Goal: Book appointment/travel/reservation

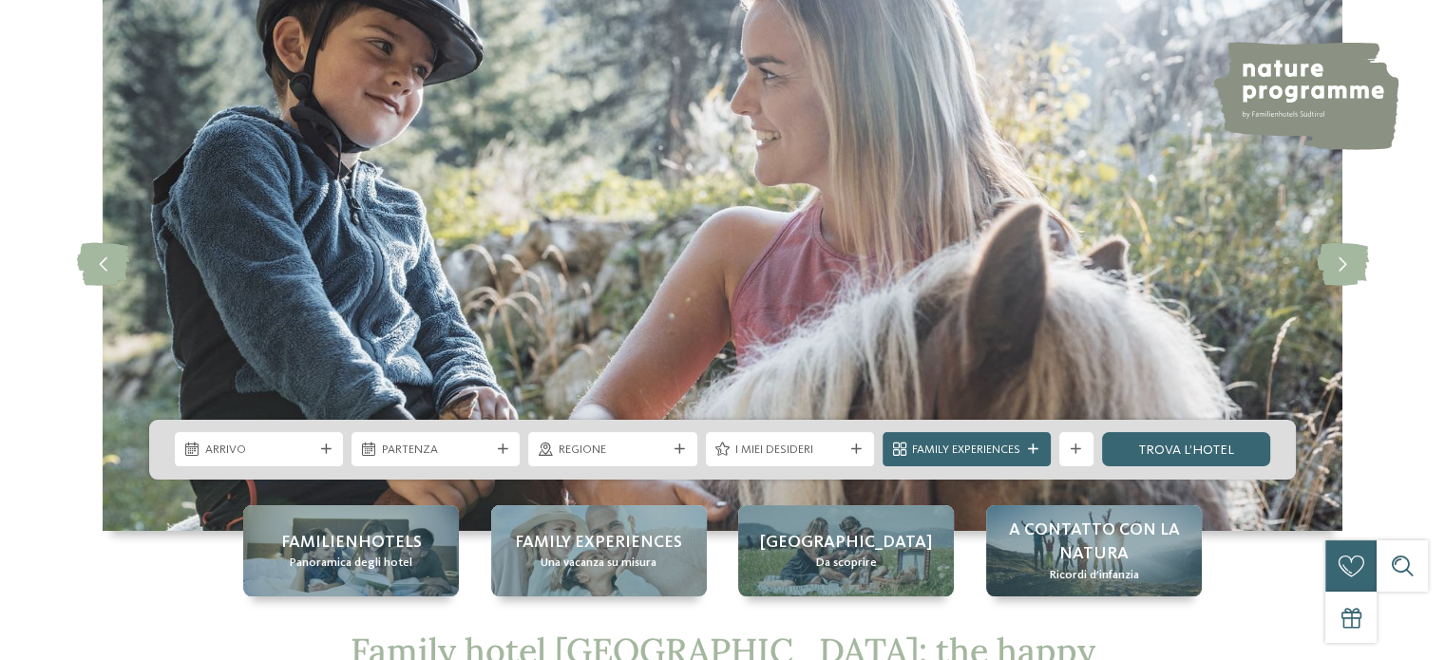
scroll to position [190, 0]
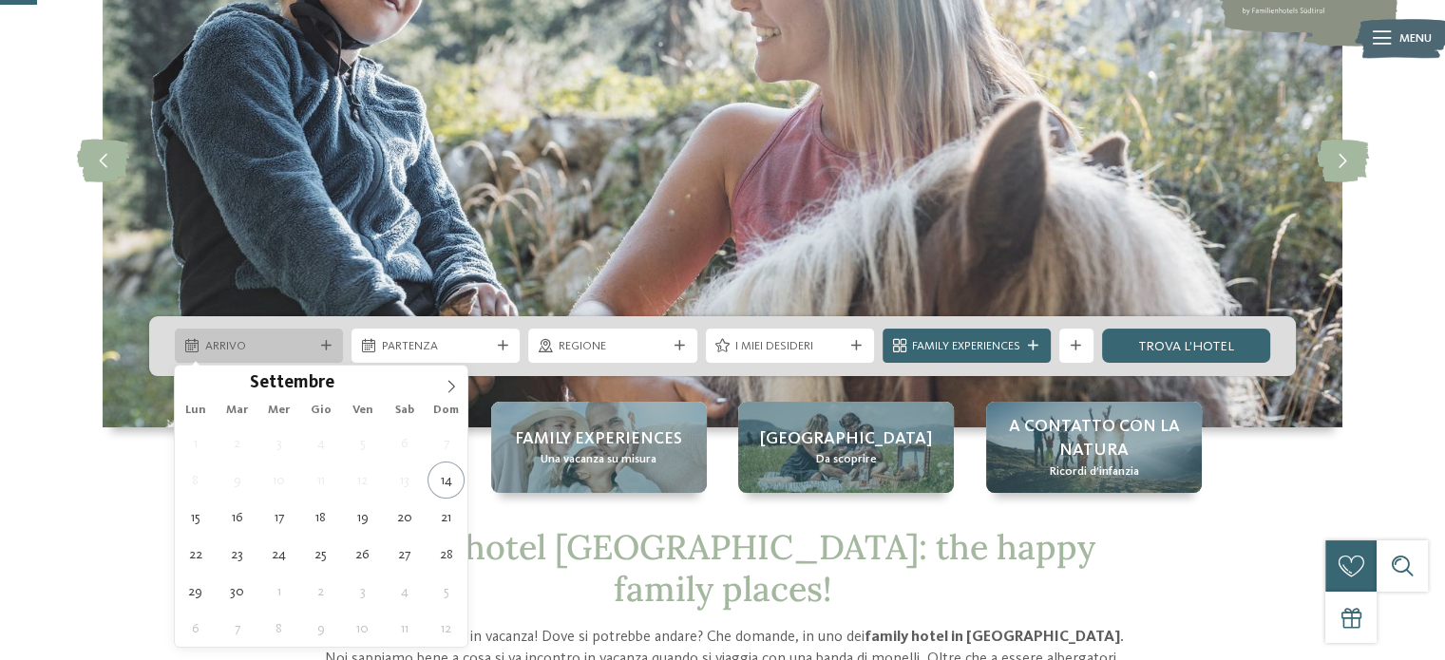
click at [322, 341] on icon at bounding box center [326, 346] width 10 height 10
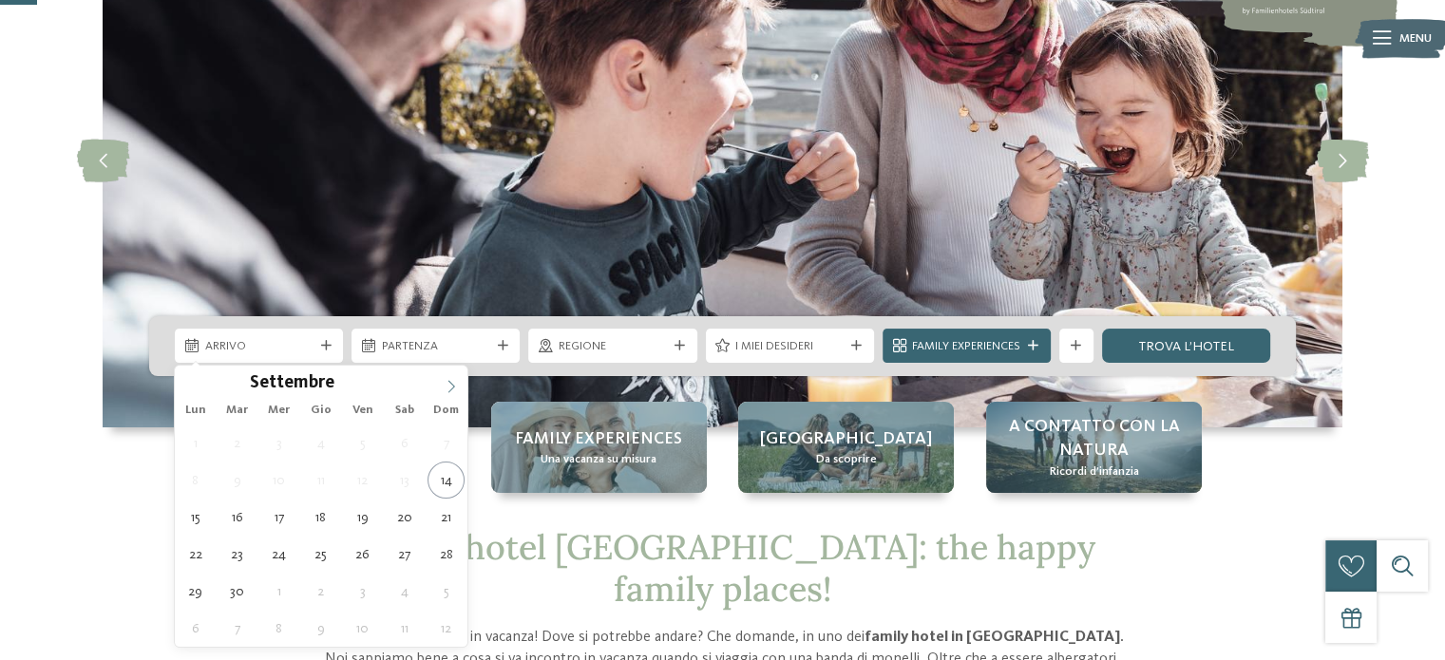
click at [453, 383] on icon at bounding box center [451, 386] width 13 height 13
type input "****"
click at [453, 383] on icon at bounding box center [451, 386] width 13 height 13
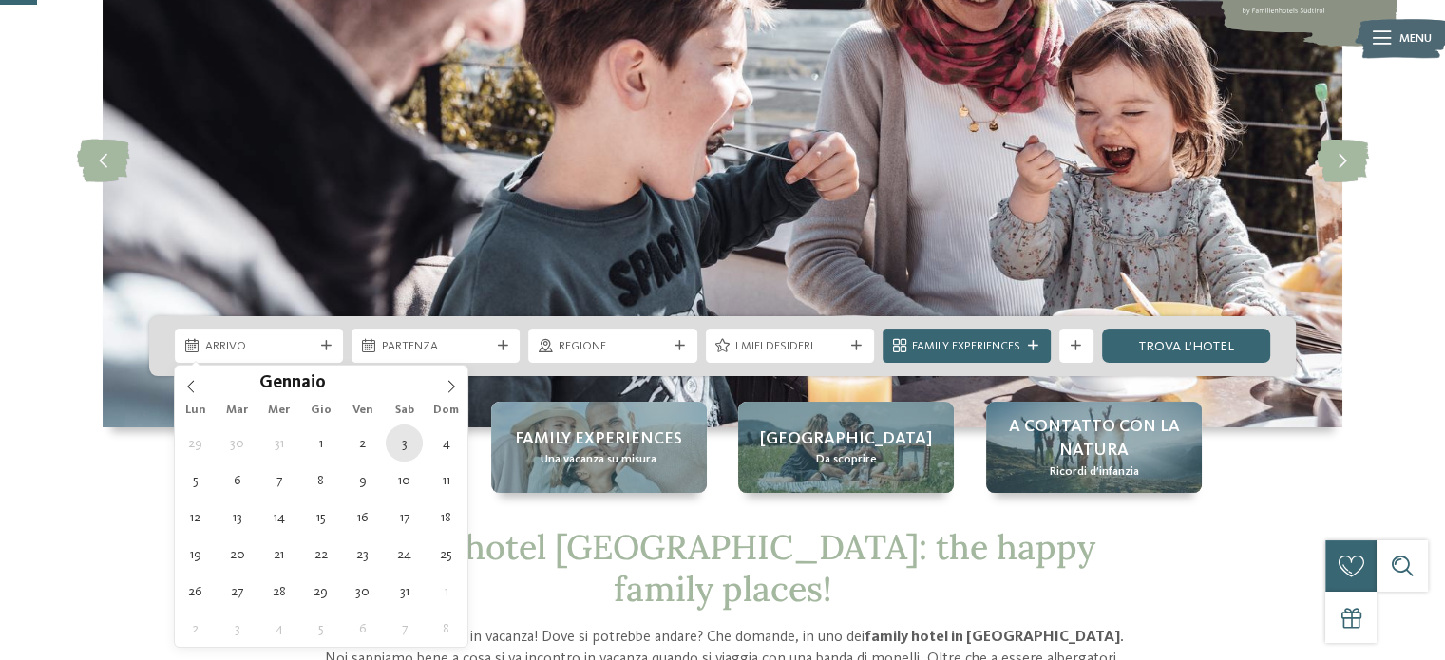
type div "03.01.2026"
type input "****"
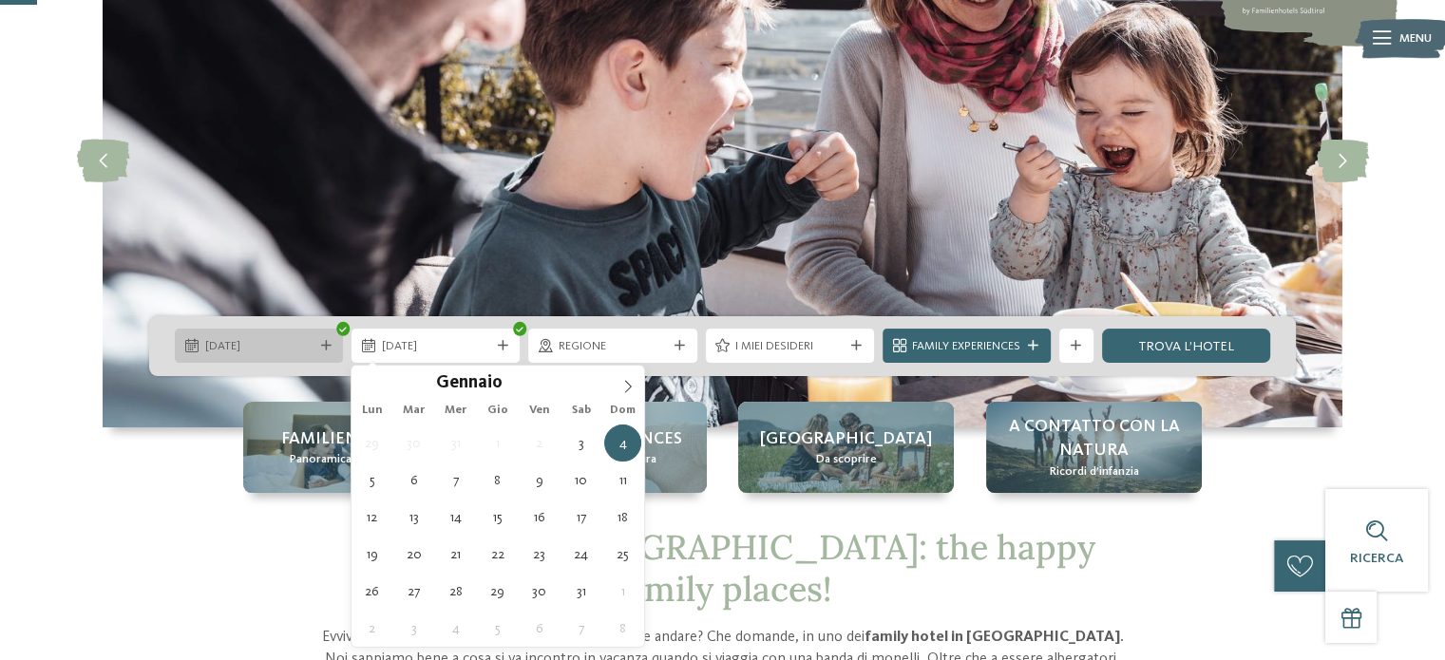
click at [314, 340] on div "03.01.2026" at bounding box center [258, 346] width 117 height 18
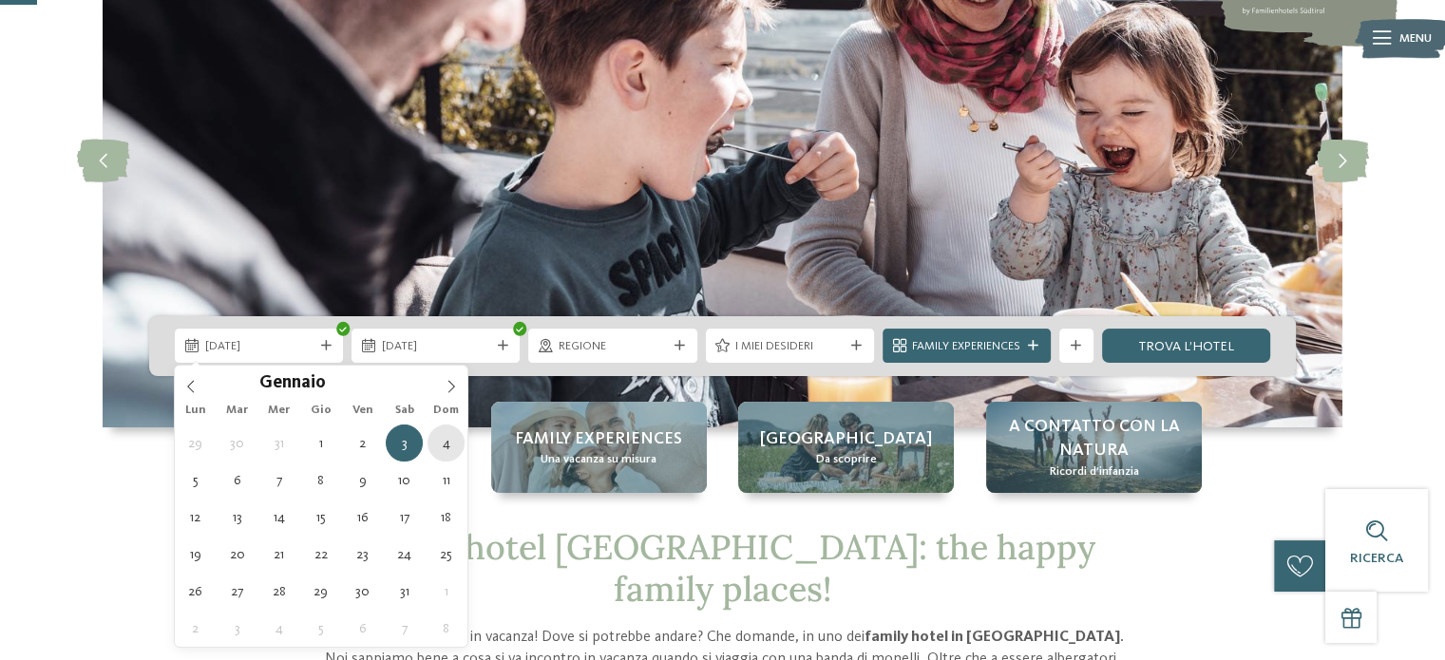
type div "04.01.2026"
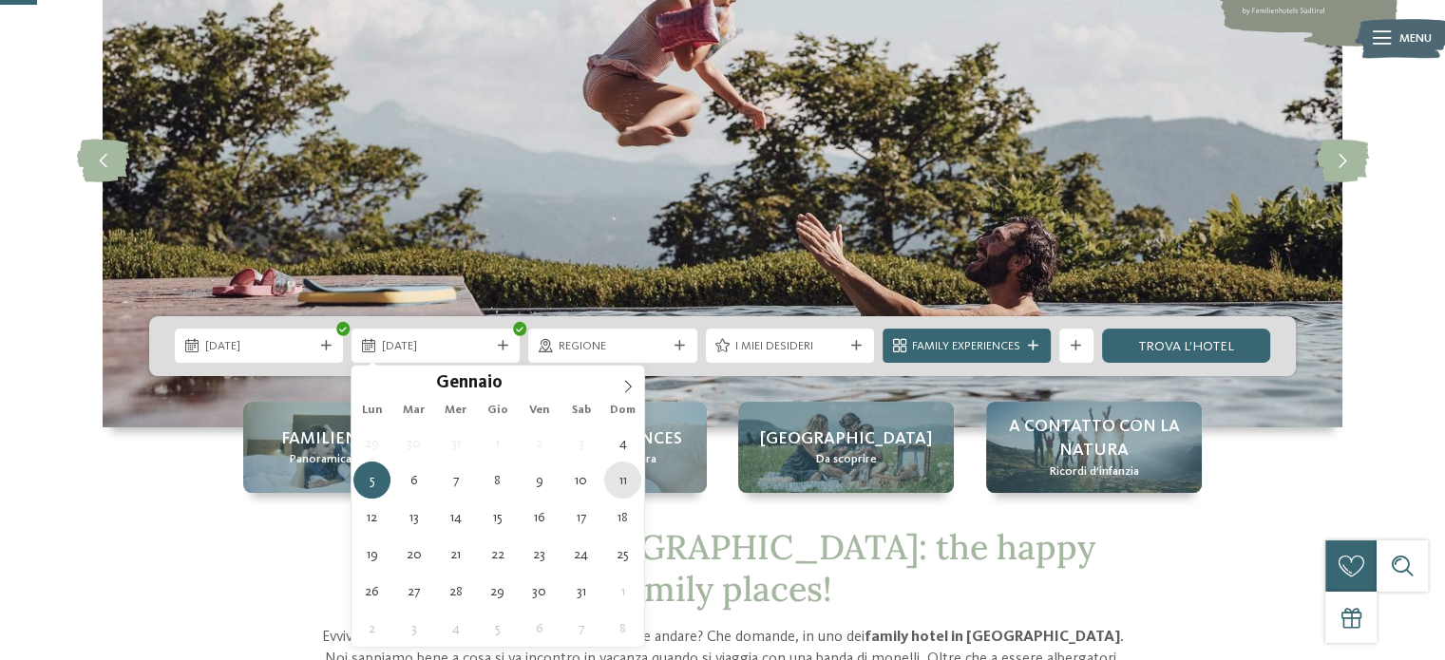
type div "11.01.2026"
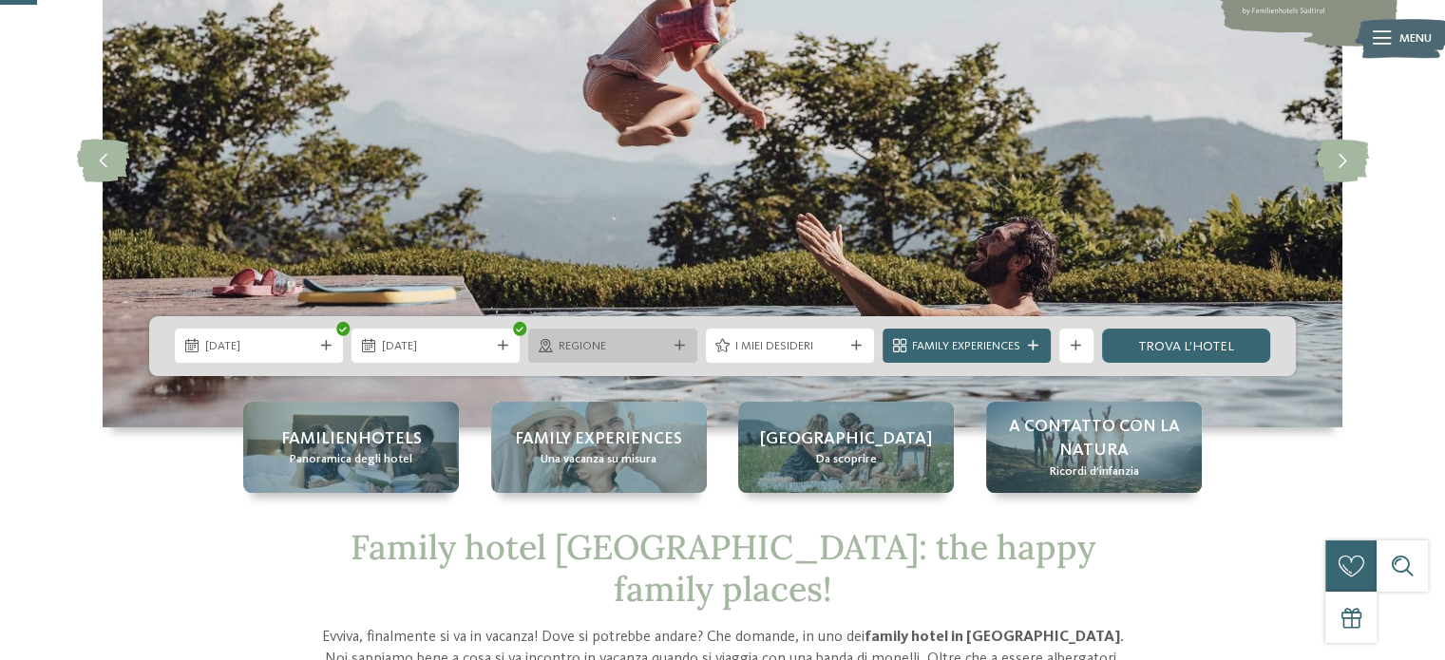
click at [681, 345] on icon at bounding box center [679, 346] width 10 height 10
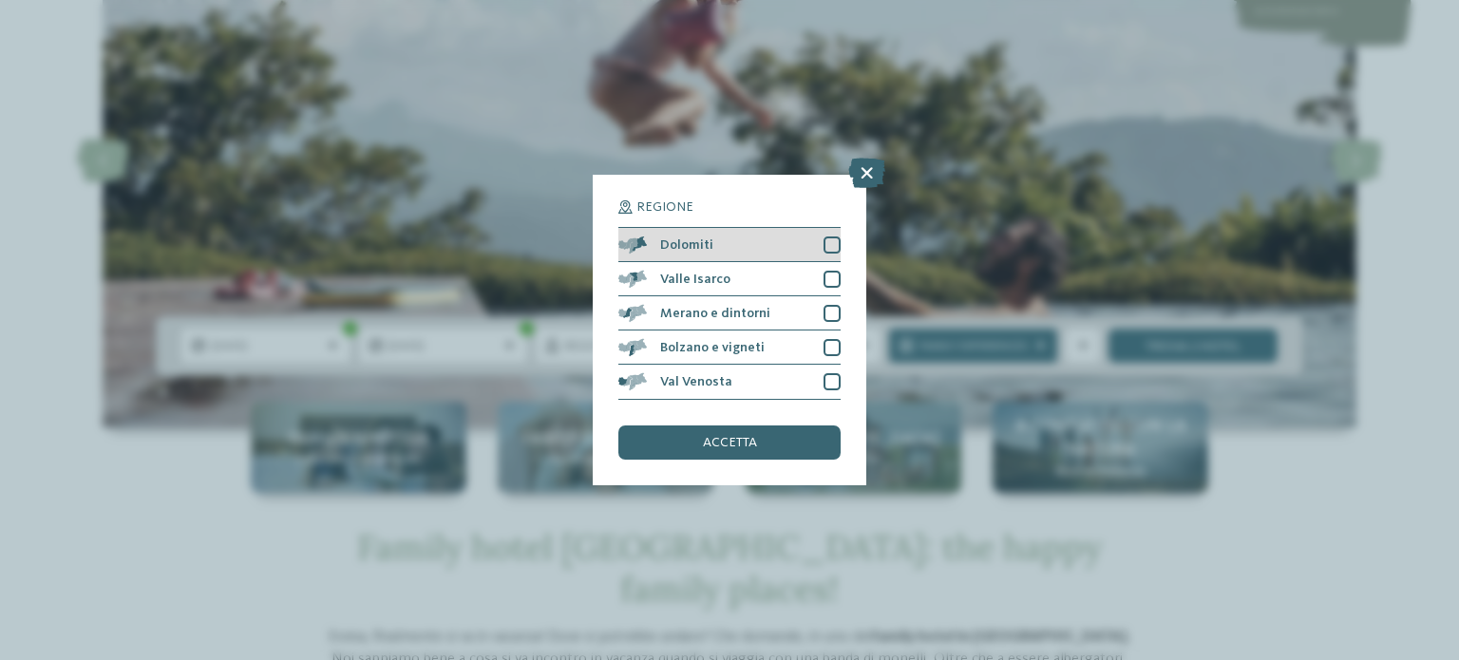
click at [826, 237] on div at bounding box center [832, 245] width 17 height 17
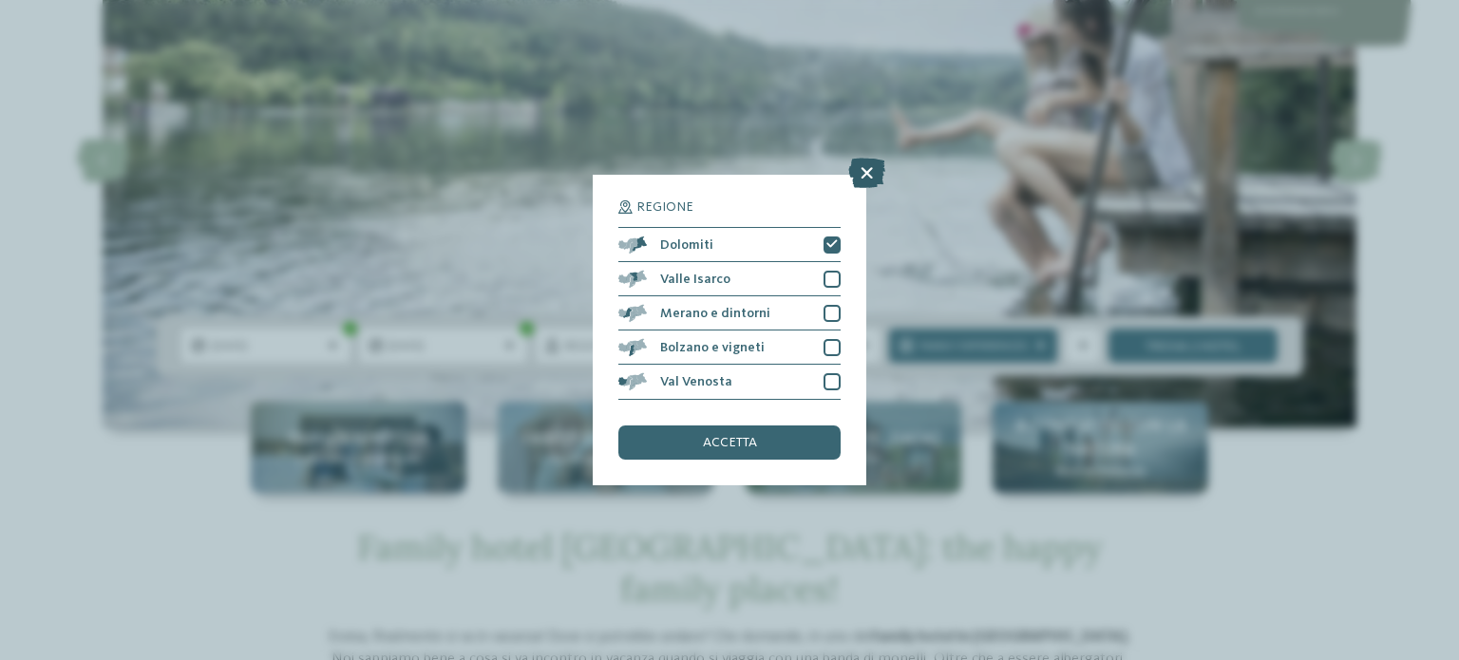
click at [864, 172] on icon at bounding box center [866, 174] width 37 height 30
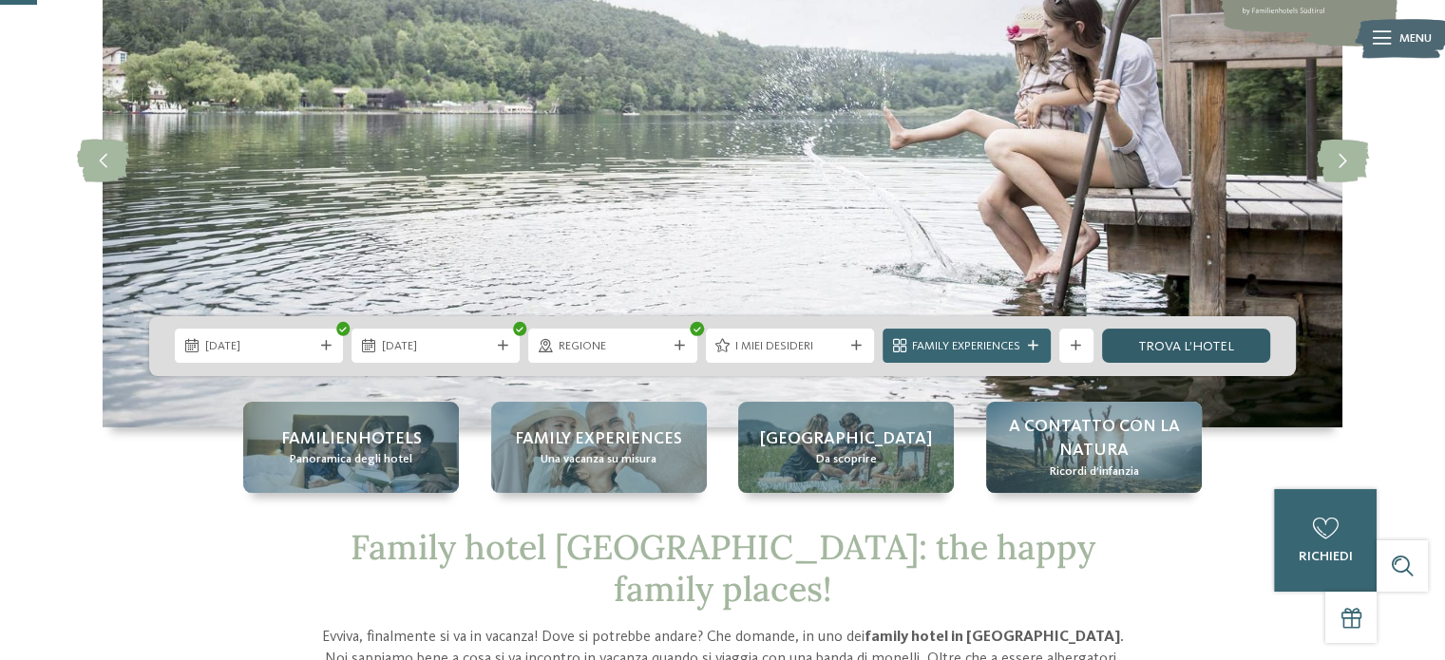
drag, startPoint x: 1178, startPoint y: 347, endPoint x: 1144, endPoint y: 342, distance: 34.5
click at [1178, 347] on link "trova l’hotel" at bounding box center [1186, 346] width 168 height 34
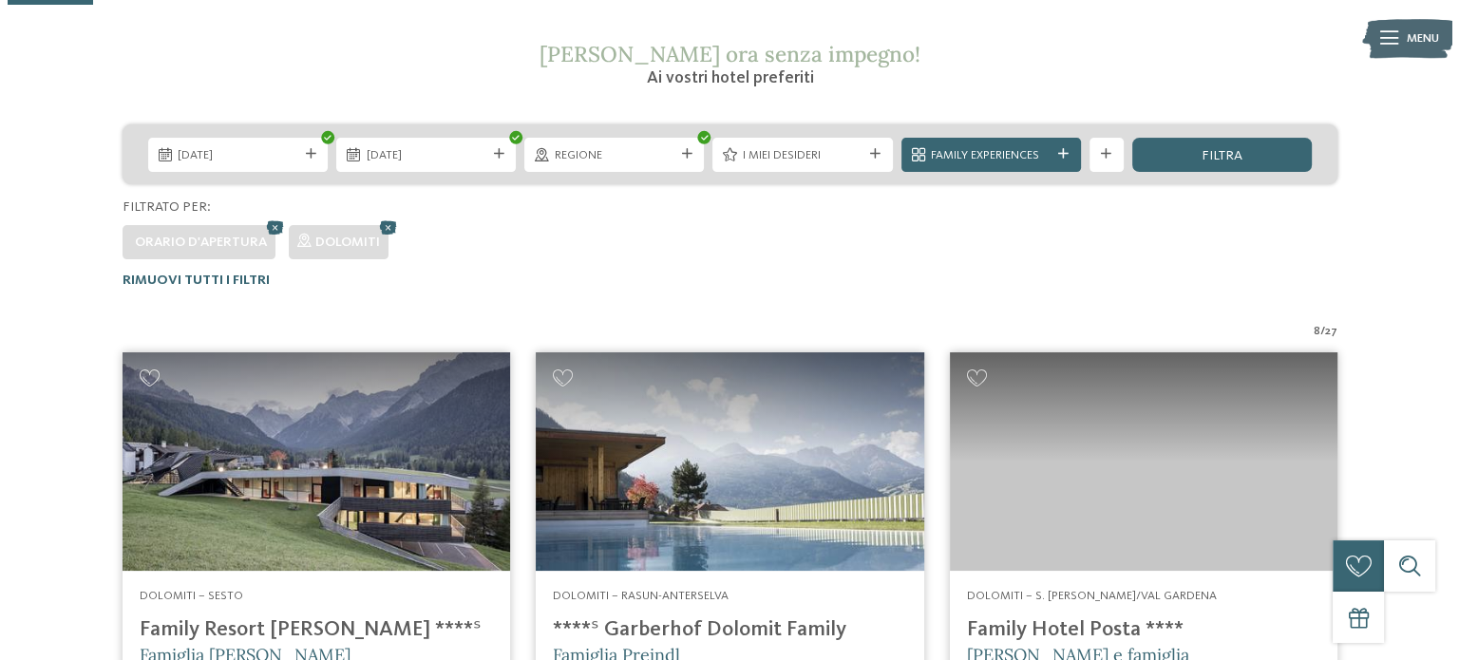
scroll to position [160, 0]
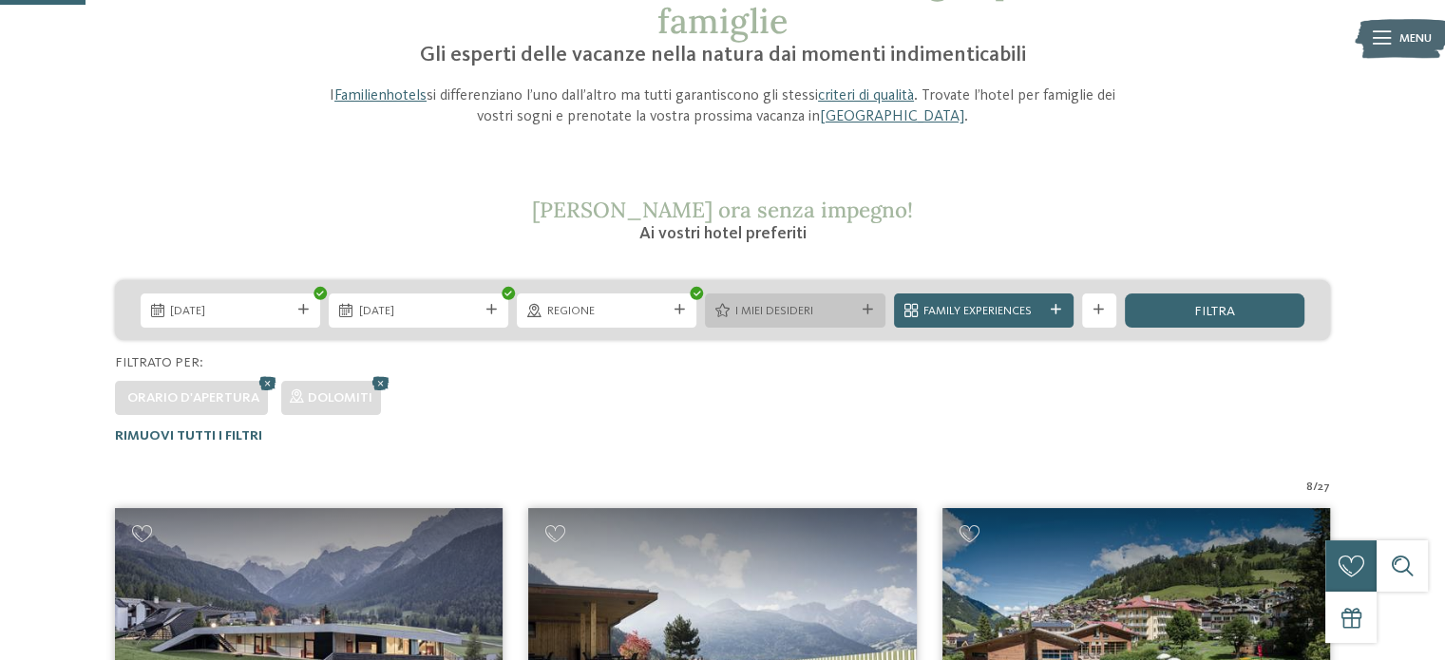
click at [865, 308] on icon at bounding box center [867, 310] width 10 height 10
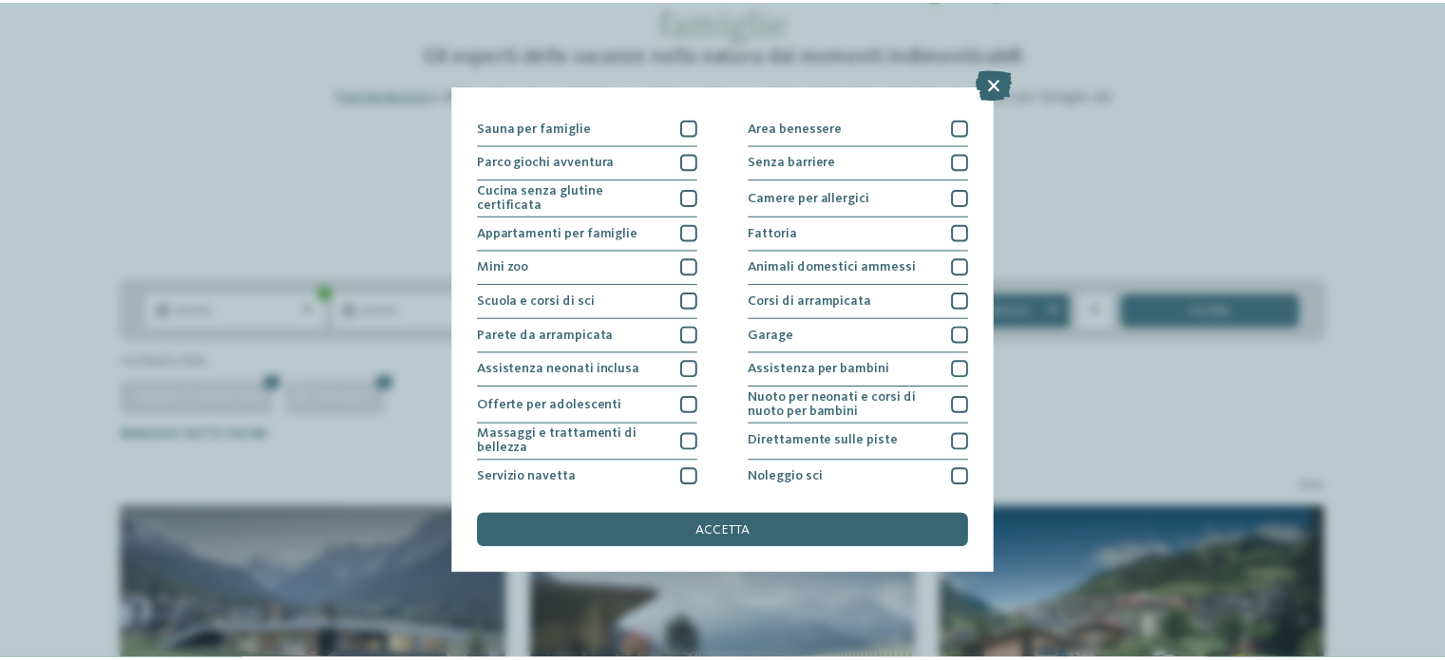
scroll to position [238, 0]
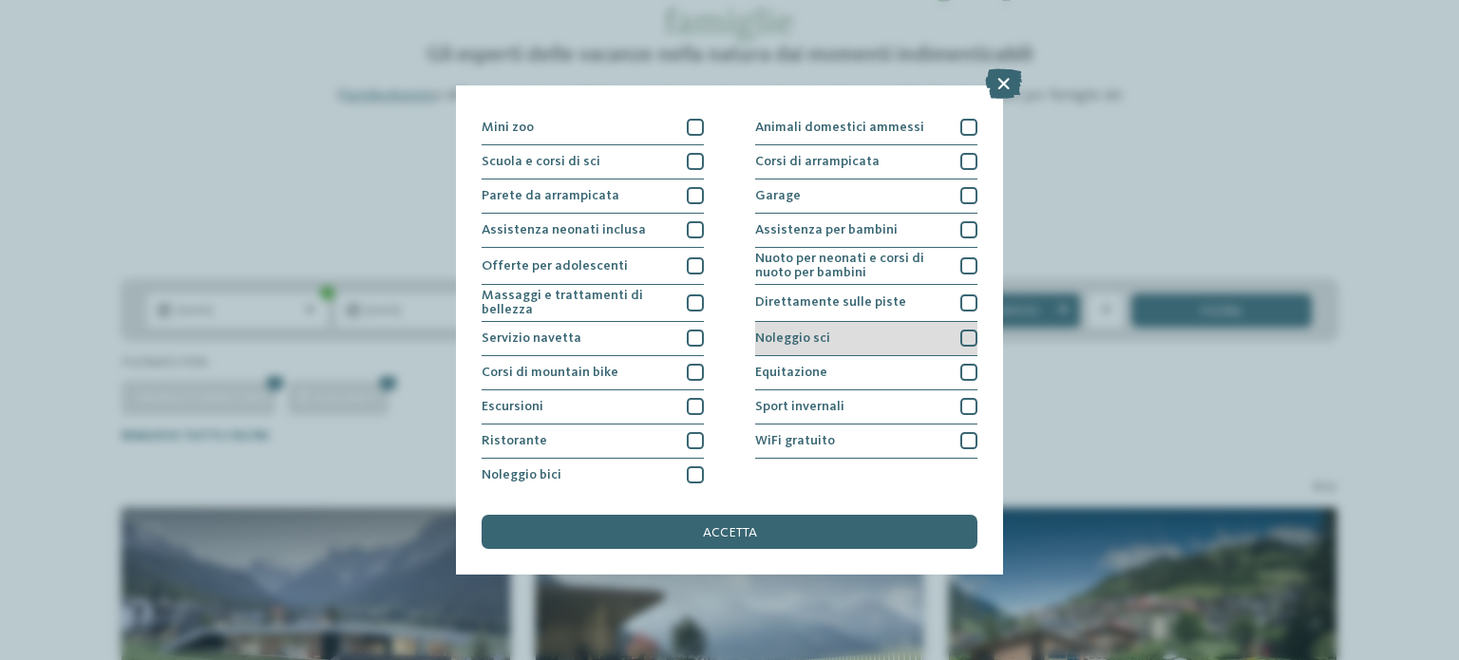
click at [960, 337] on div at bounding box center [968, 338] width 17 height 17
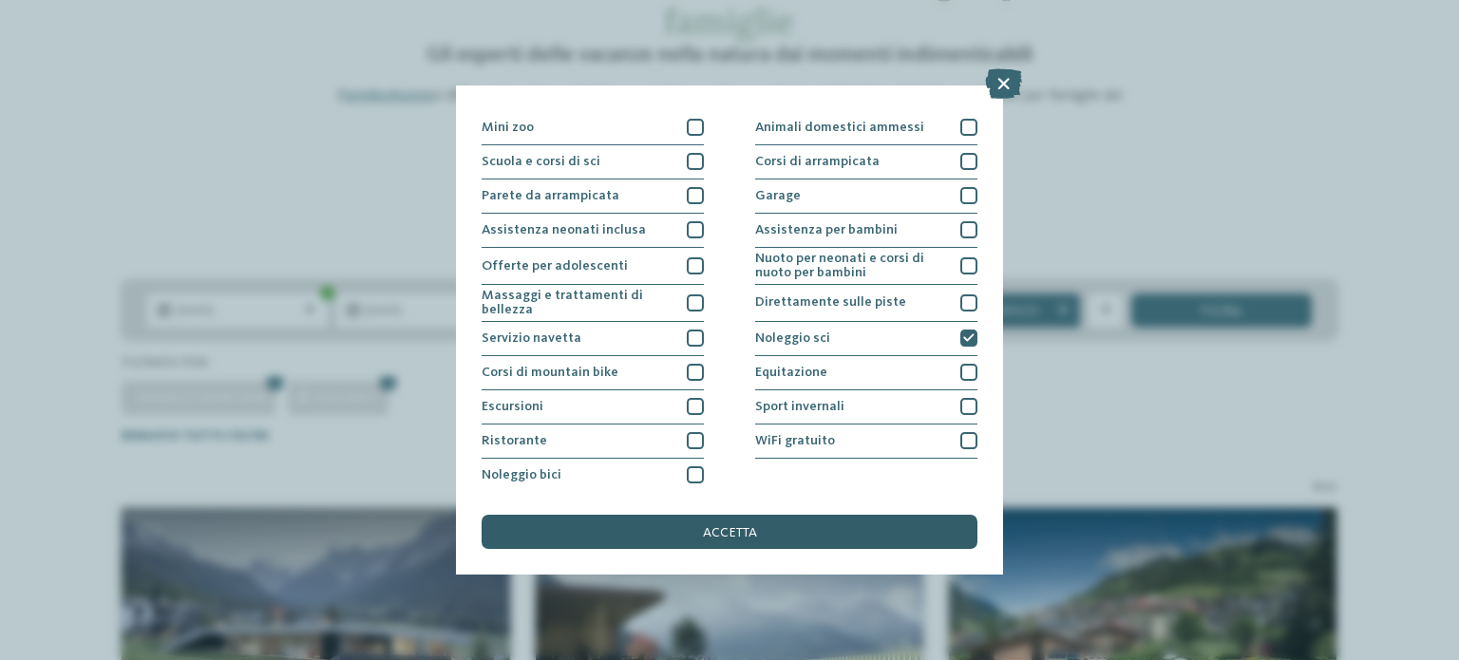
click at [738, 532] on span "accetta" at bounding box center [730, 532] width 54 height 13
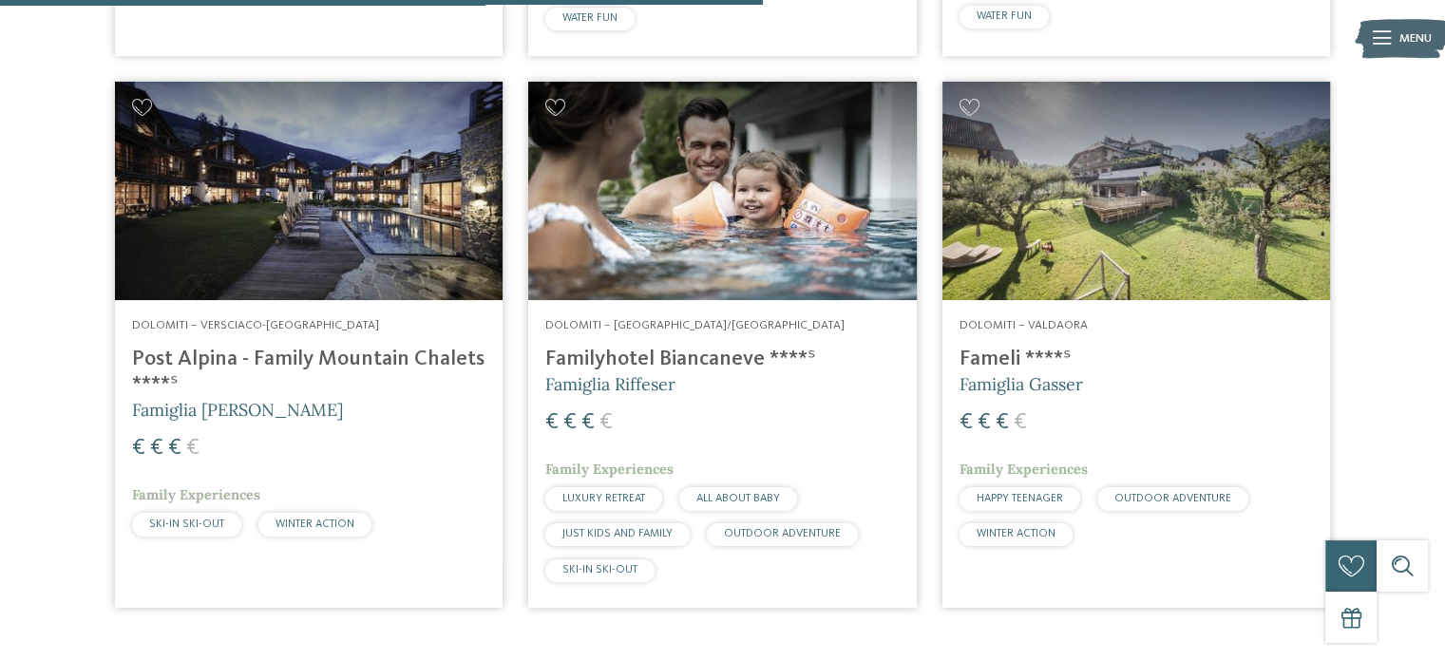
scroll to position [1120, 0]
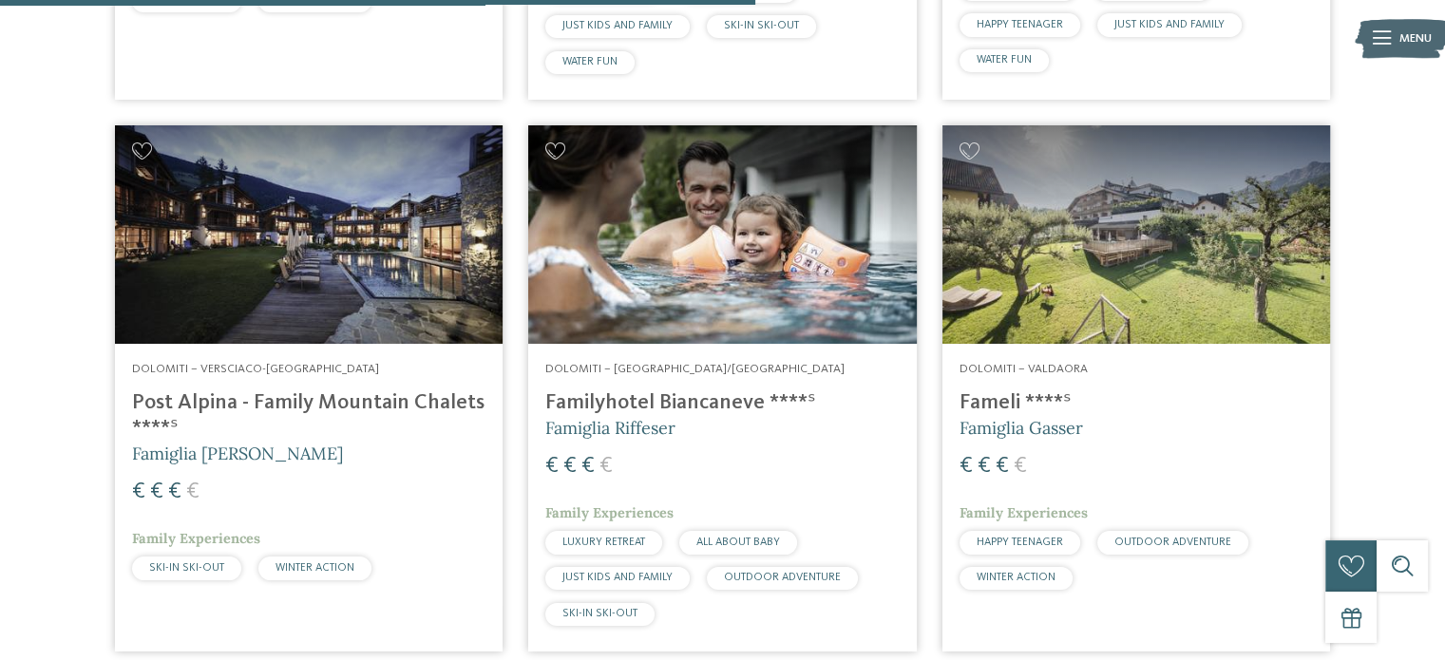
click at [211, 404] on h4 "Post Alpina - Family Mountain Chalets ****ˢ" at bounding box center [308, 415] width 353 height 51
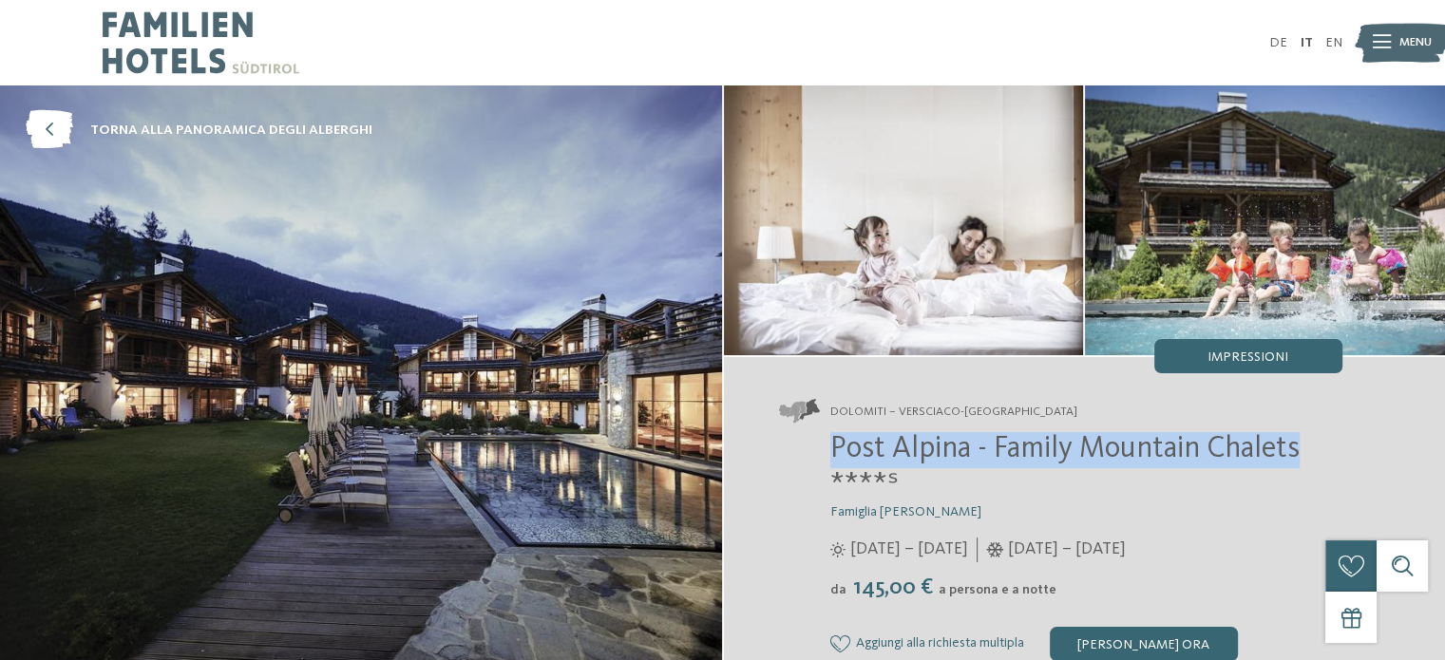
drag, startPoint x: 1325, startPoint y: 444, endPoint x: 831, endPoint y: 444, distance: 493.9
click at [831, 444] on h2 "Post Alpina - Family Mountain Chalets ****ˢ" at bounding box center [1086, 468] width 512 height 72
copy span "Post Alpina - Family Mountain Chalets"
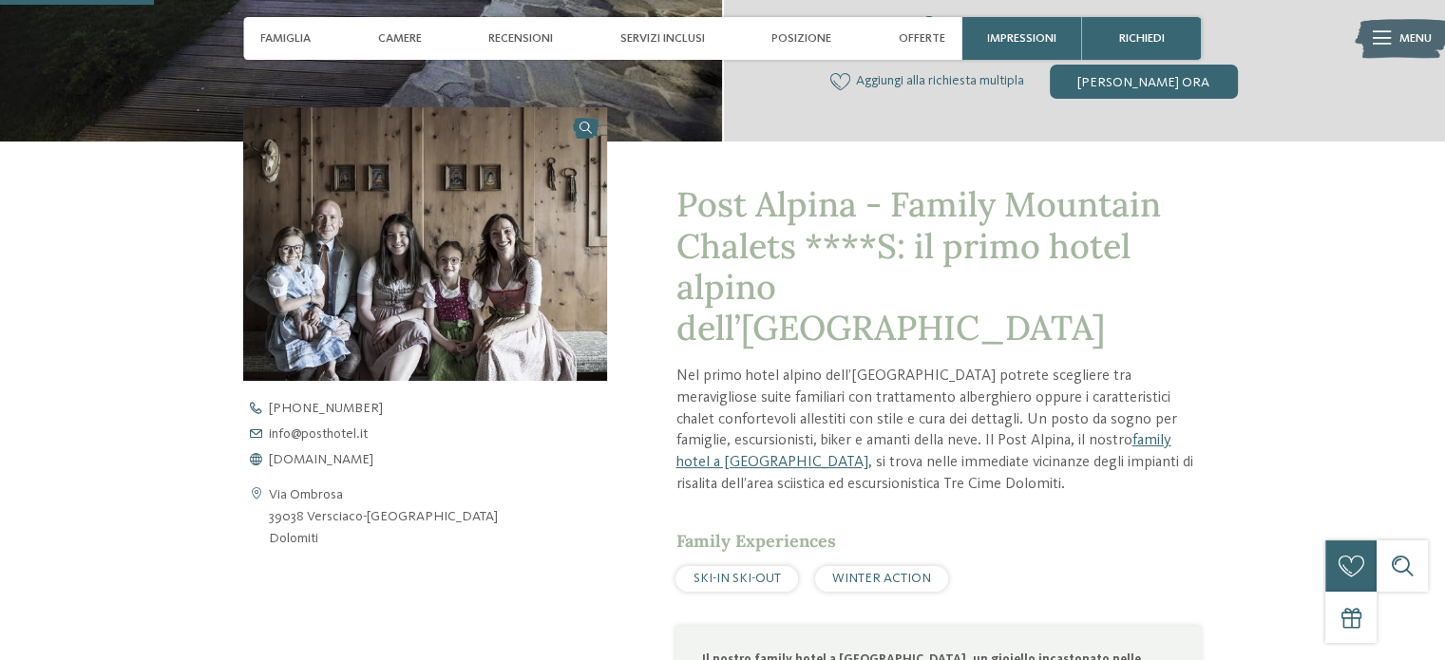
scroll to position [665, 0]
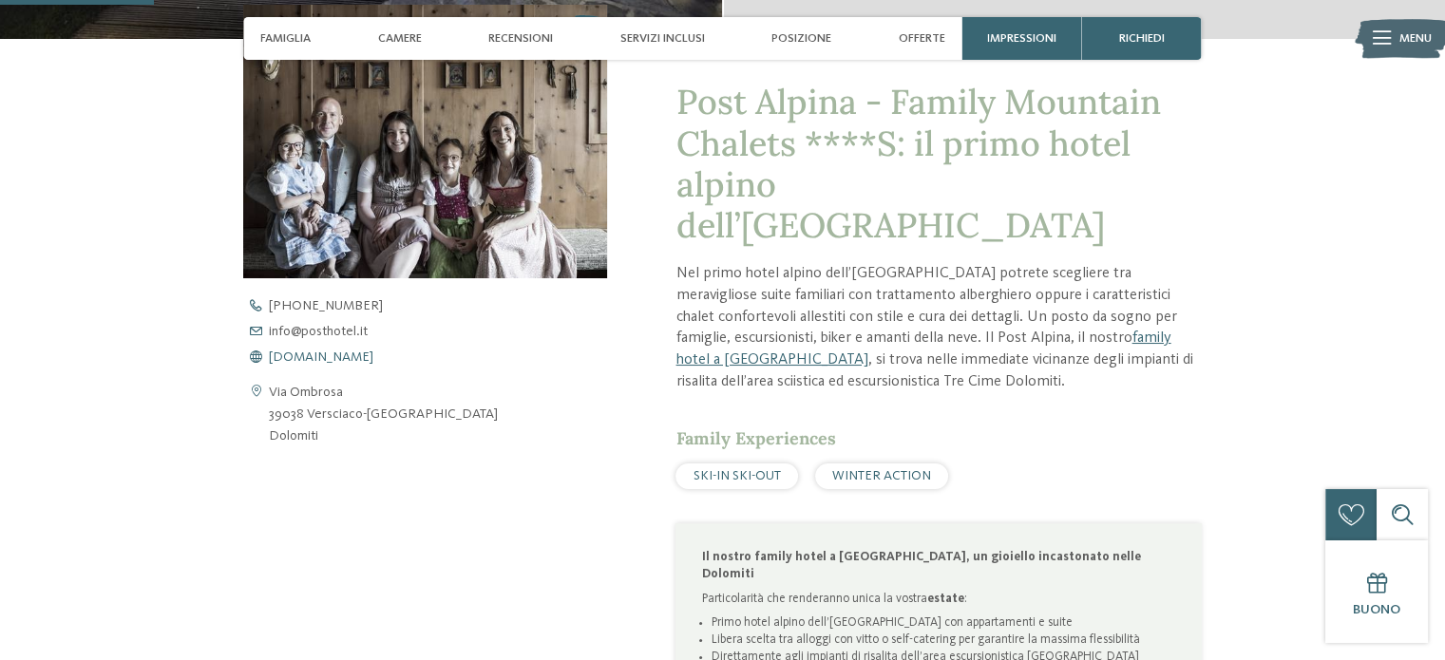
click at [339, 357] on span "[DOMAIN_NAME]" at bounding box center [321, 357] width 104 height 13
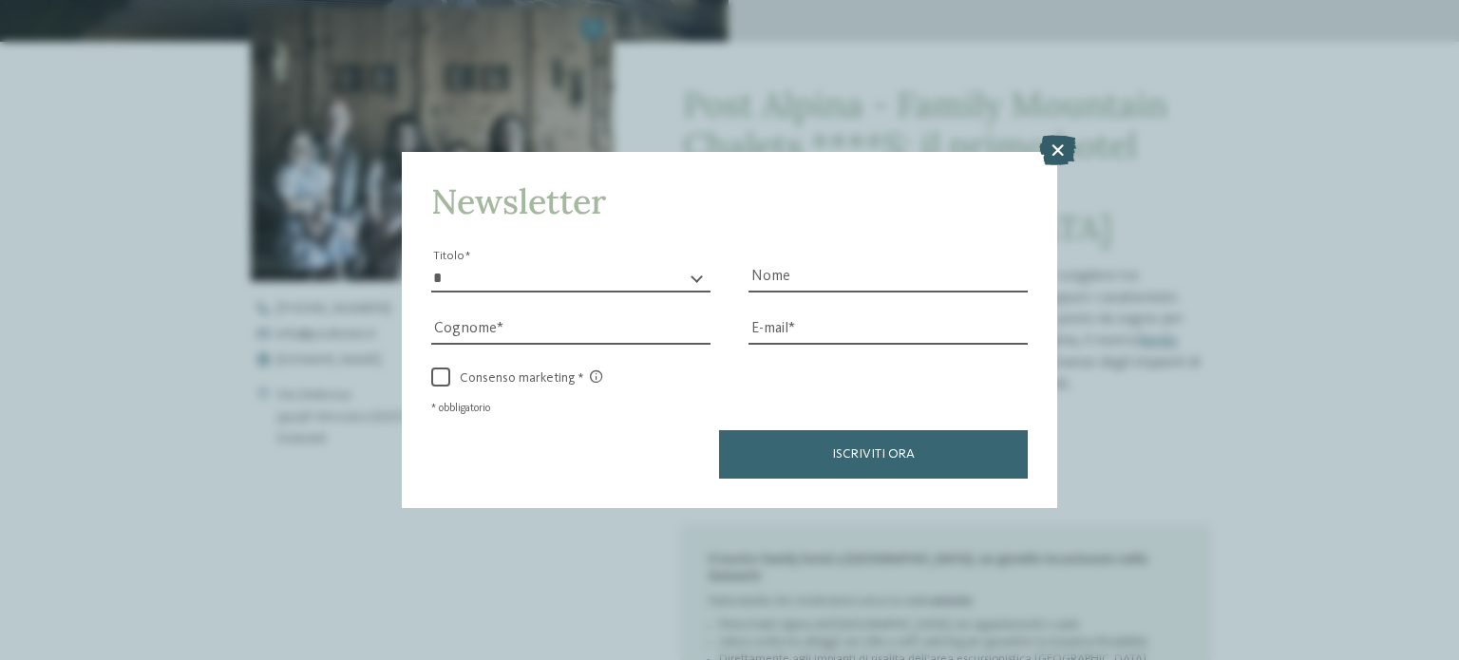
click at [1047, 153] on icon at bounding box center [1057, 150] width 37 height 30
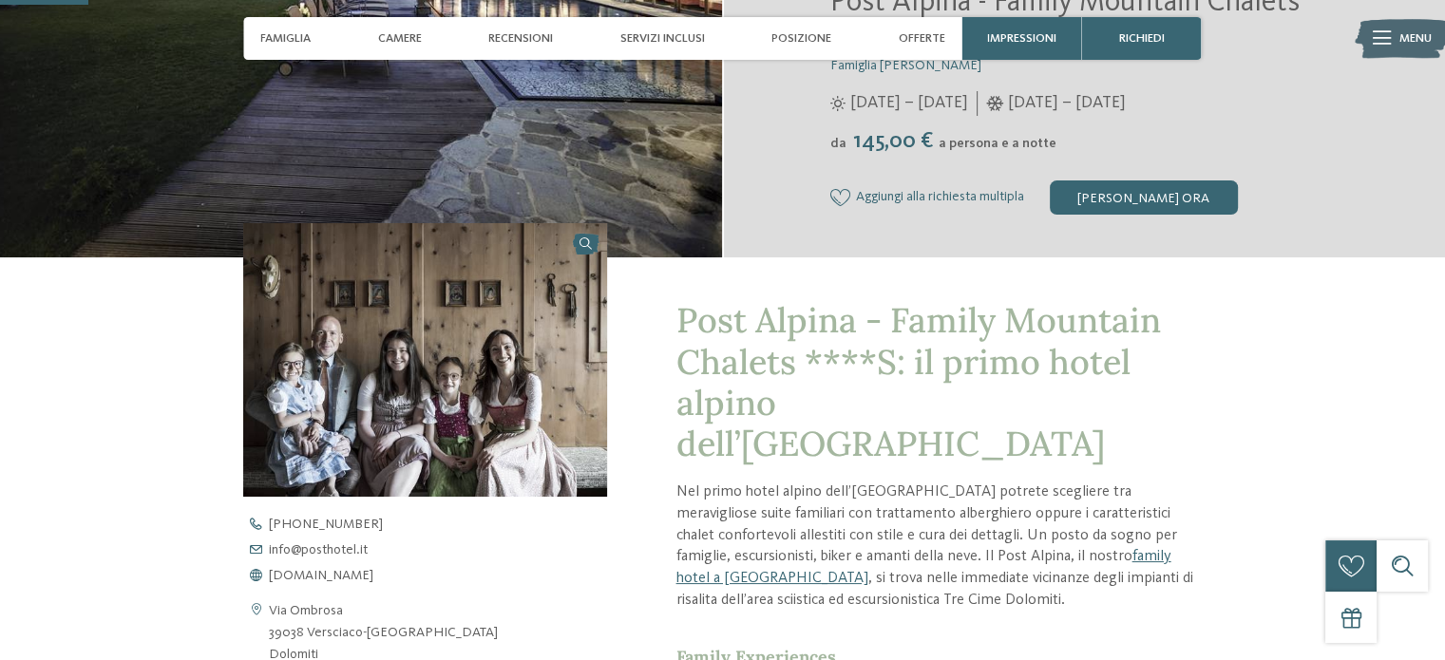
scroll to position [475, 0]
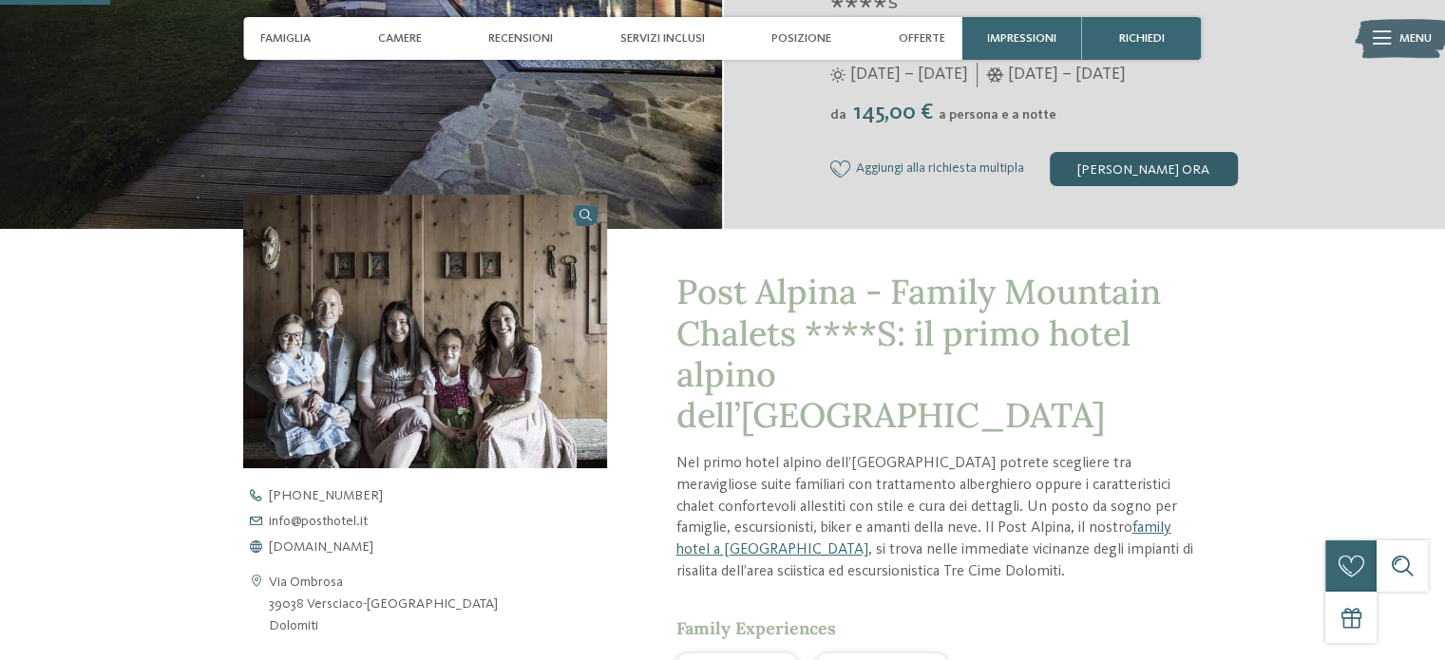
click at [1143, 162] on div "[PERSON_NAME] ora" at bounding box center [1144, 169] width 188 height 34
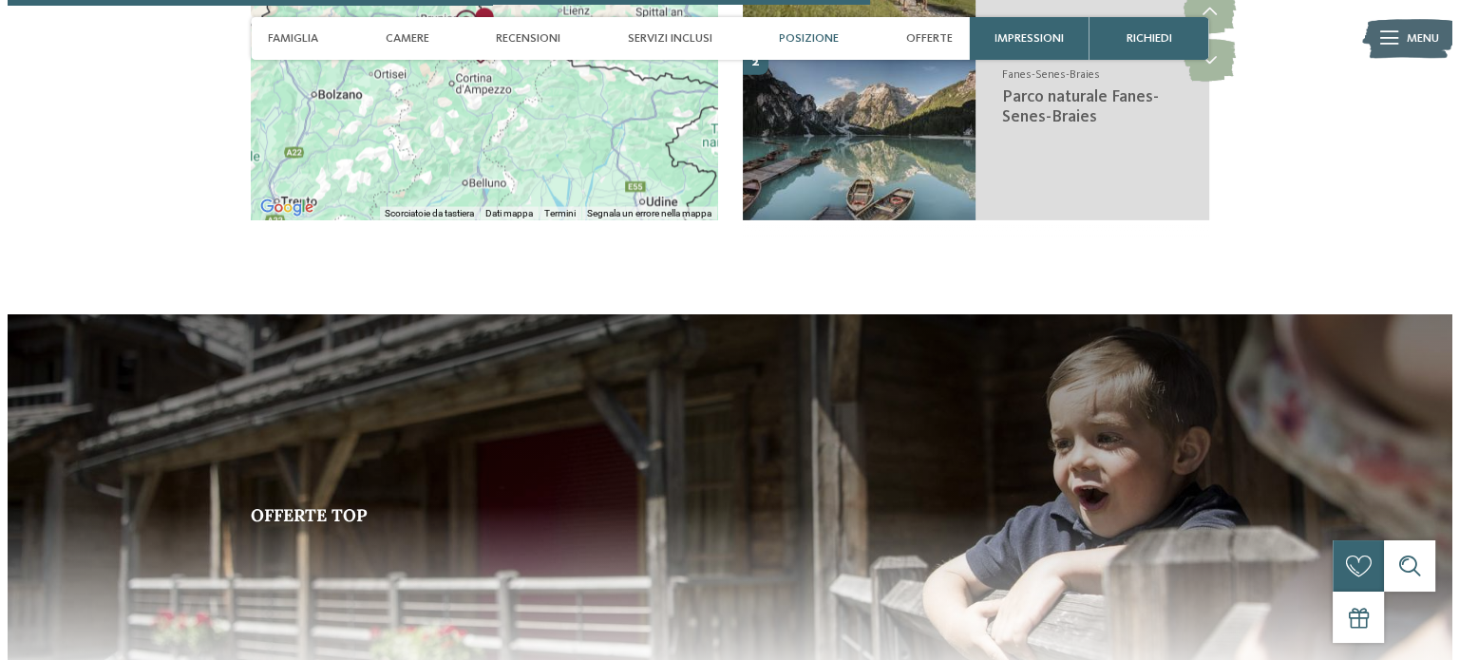
scroll to position [3468, 0]
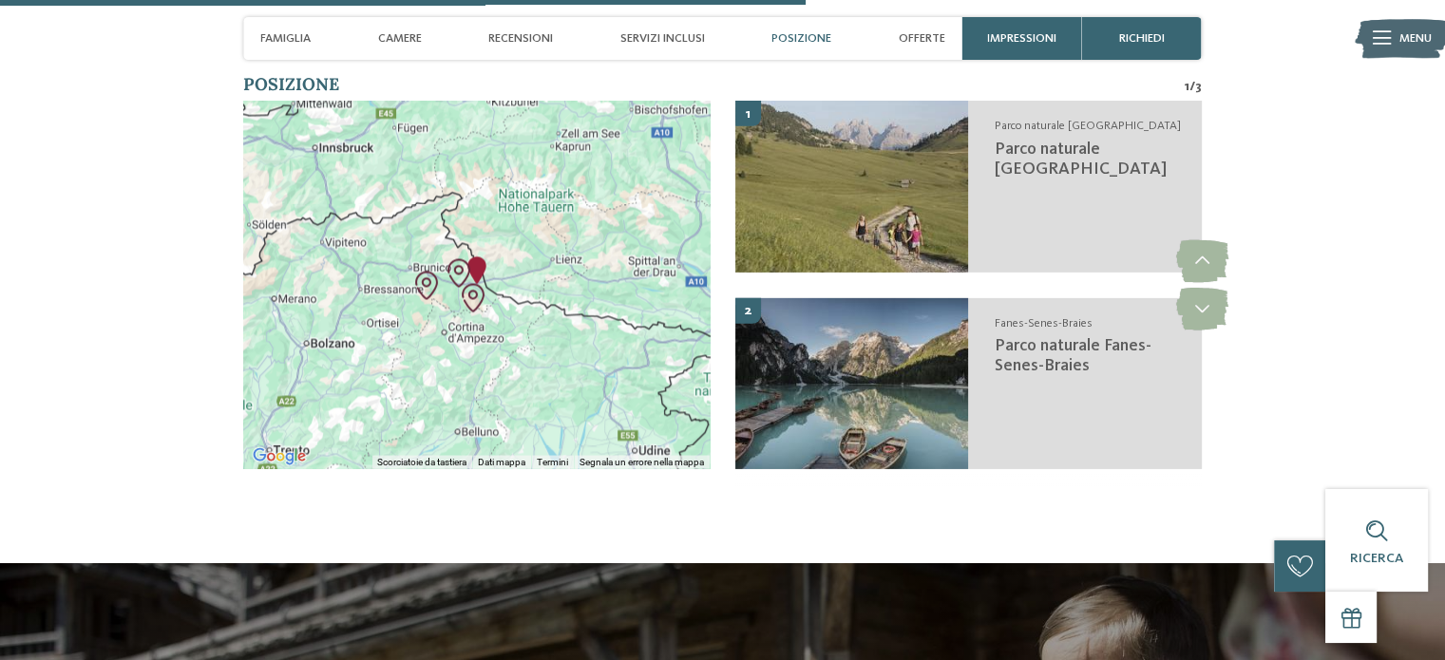
click at [1373, 33] on icon at bounding box center [1382, 37] width 18 height 13
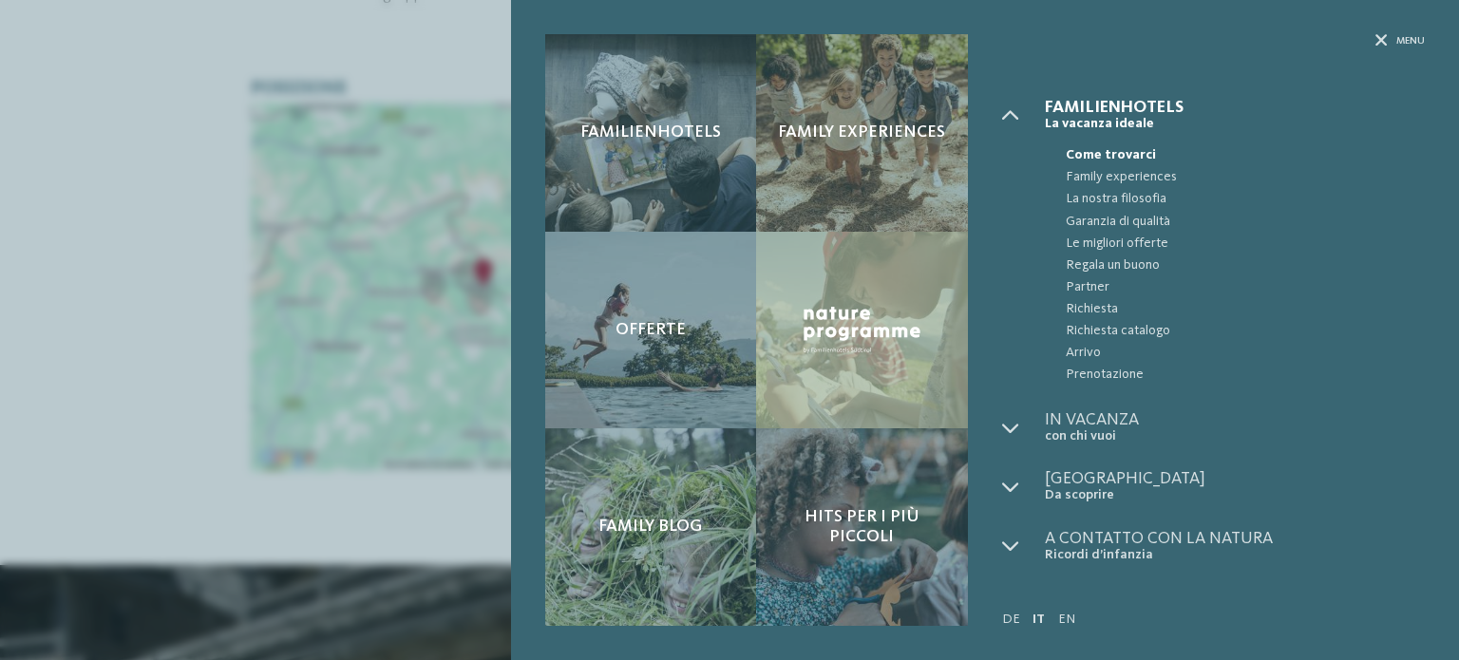
click at [431, 509] on div "Familienhotels Family experiences Offerte" at bounding box center [729, 330] width 1459 height 660
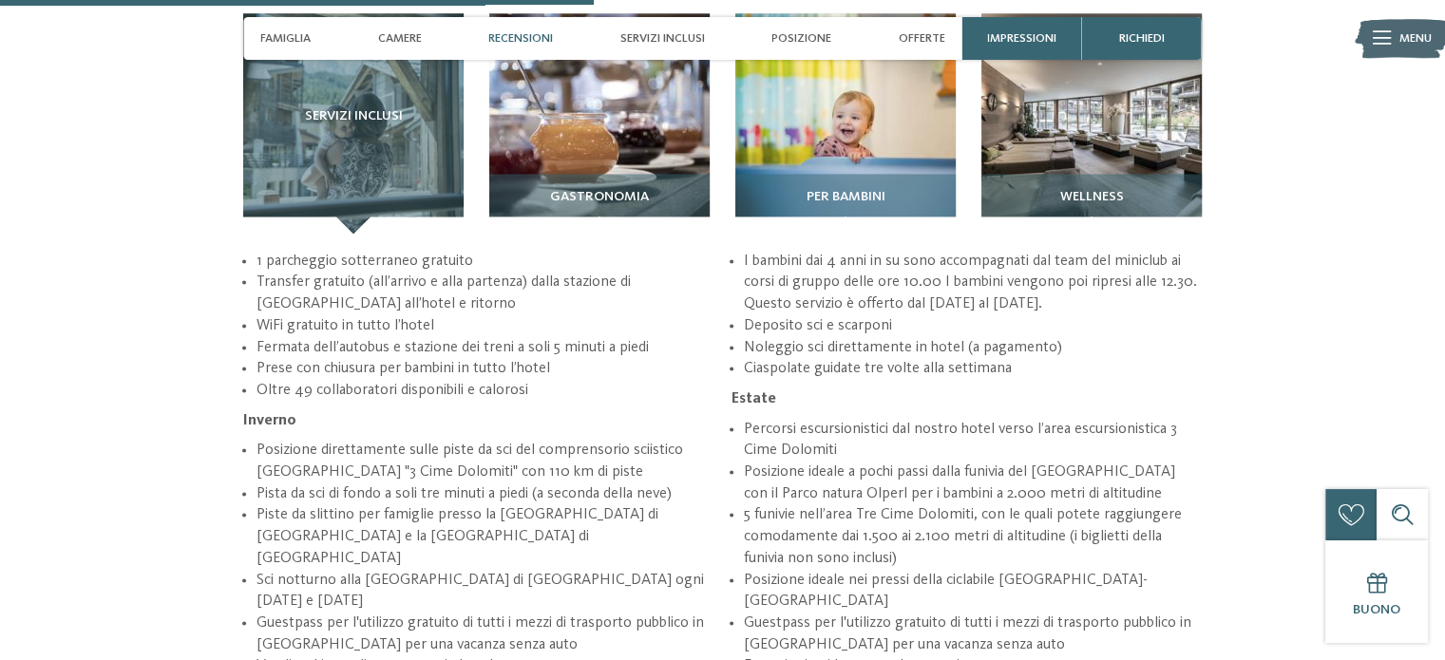
scroll to position [2043, 0]
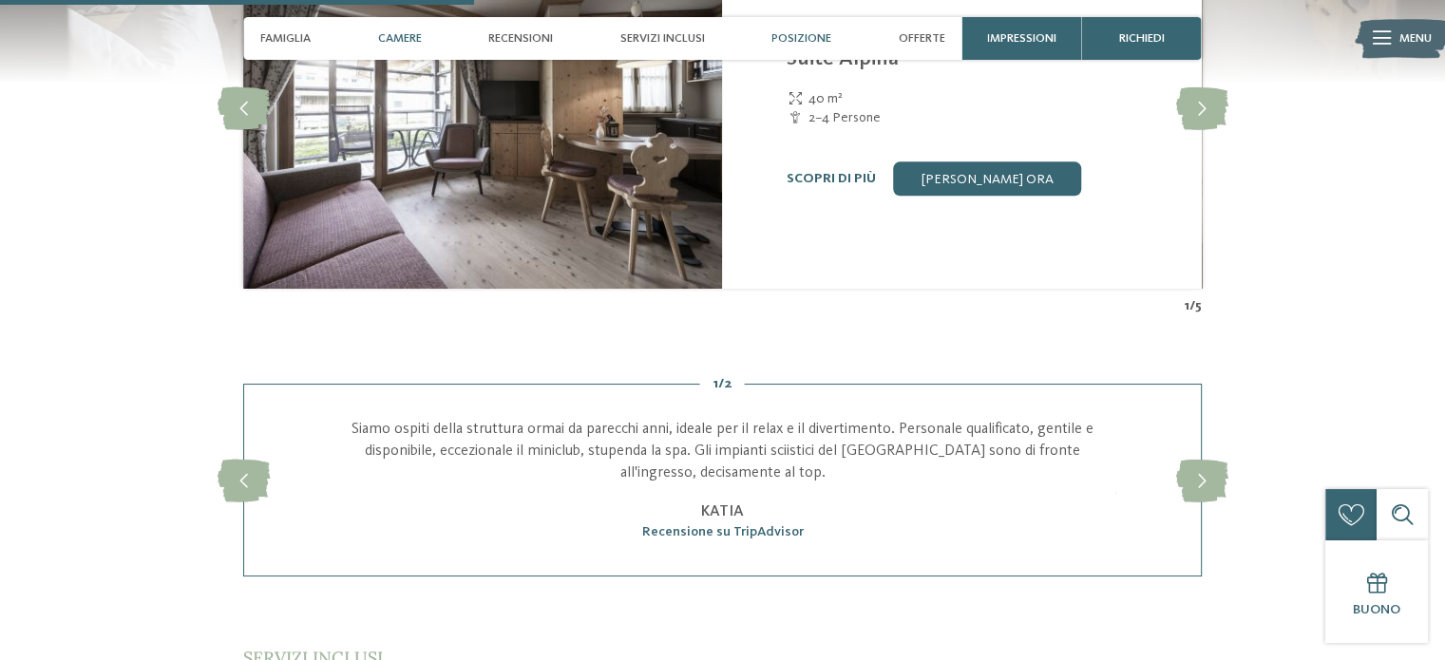
click at [787, 37] on span "Posizione" at bounding box center [801, 38] width 60 height 14
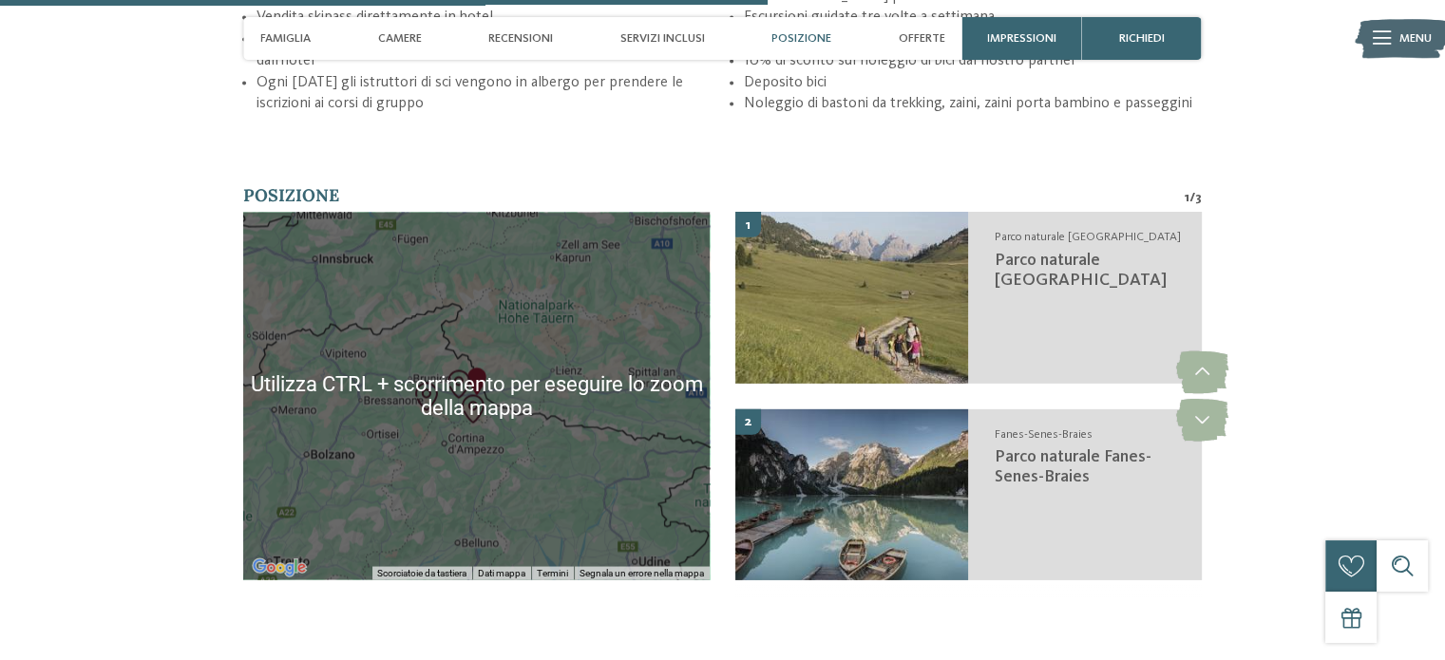
scroll to position [3262, 0]
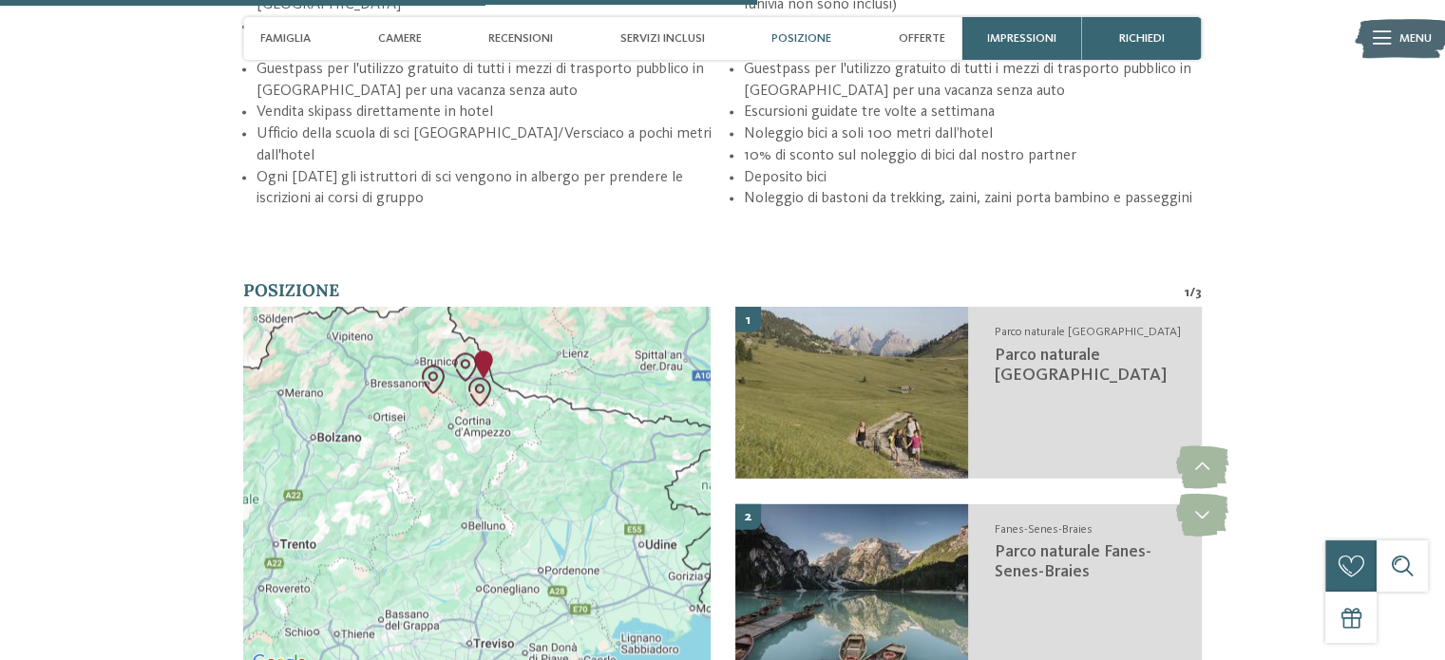
drag, startPoint x: 481, startPoint y: 493, endPoint x: 487, endPoint y: 379, distance: 114.2
click at [487, 379] on div at bounding box center [476, 491] width 466 height 368
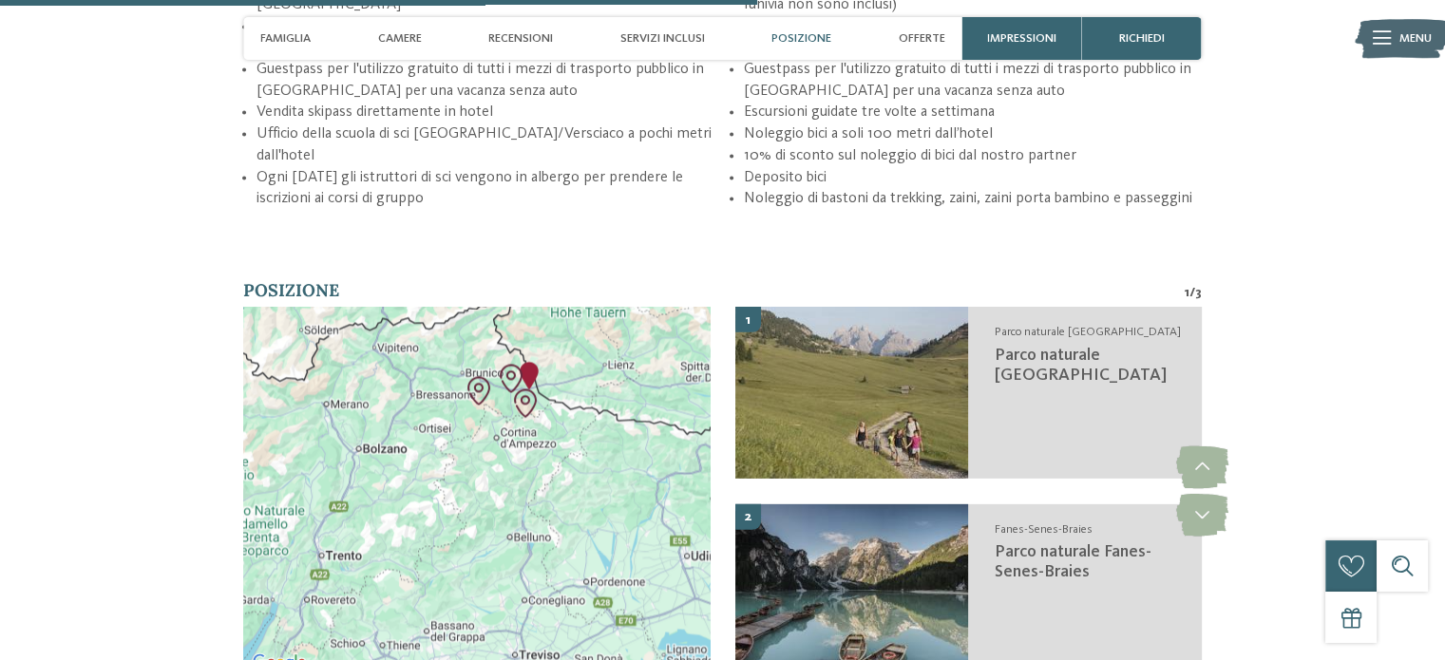
drag, startPoint x: 475, startPoint y: 500, endPoint x: 521, endPoint y: 508, distance: 46.4
click at [521, 508] on div at bounding box center [476, 491] width 466 height 368
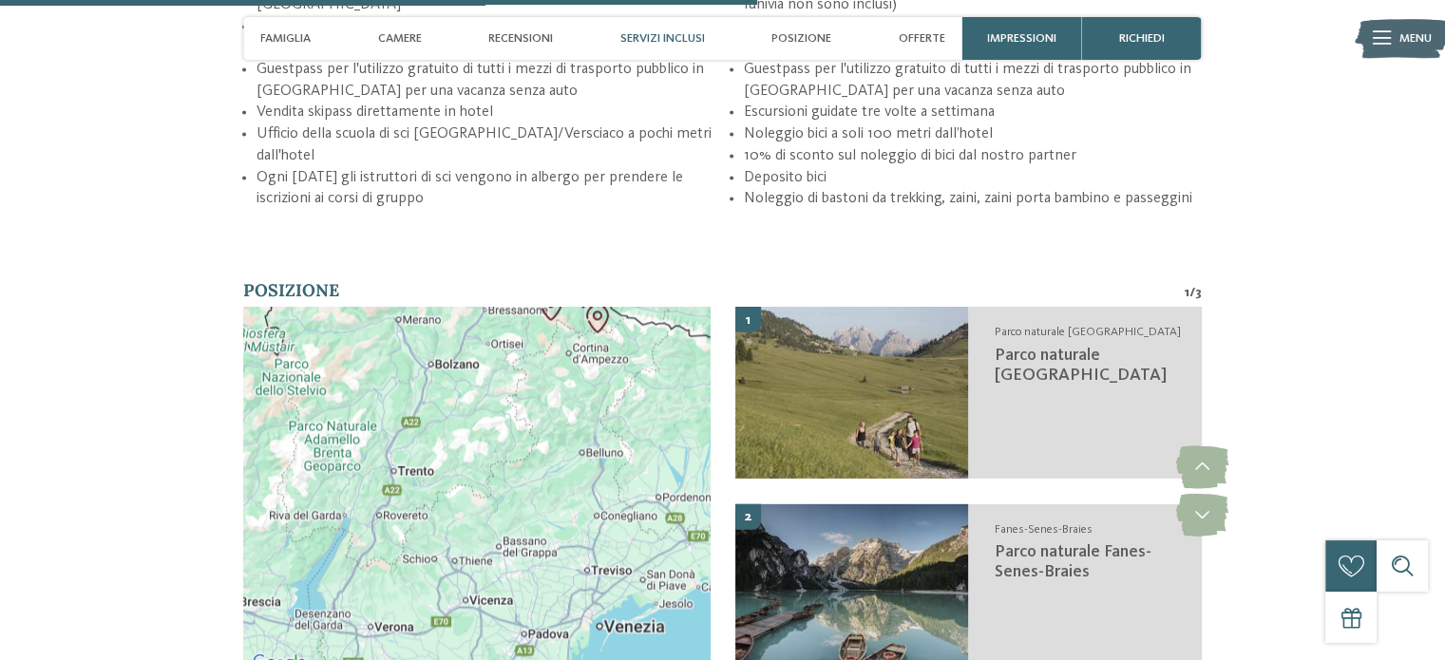
drag, startPoint x: 443, startPoint y: 474, endPoint x: 515, endPoint y: 388, distance: 112.6
click at [515, 388] on div at bounding box center [476, 491] width 466 height 368
